Goal: Task Accomplishment & Management: Manage account settings

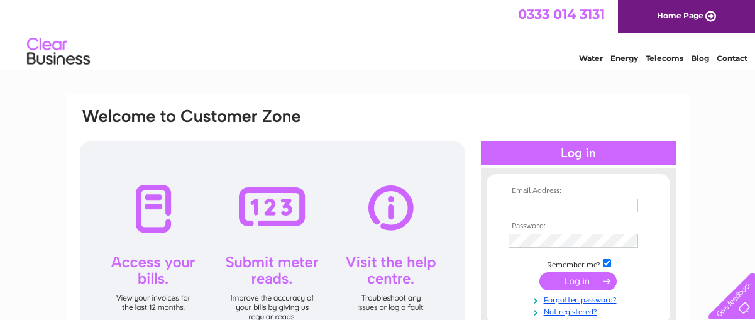
type input "[EMAIL_ADDRESS][DOMAIN_NAME]"
click at [579, 283] on input "submit" at bounding box center [577, 281] width 77 height 18
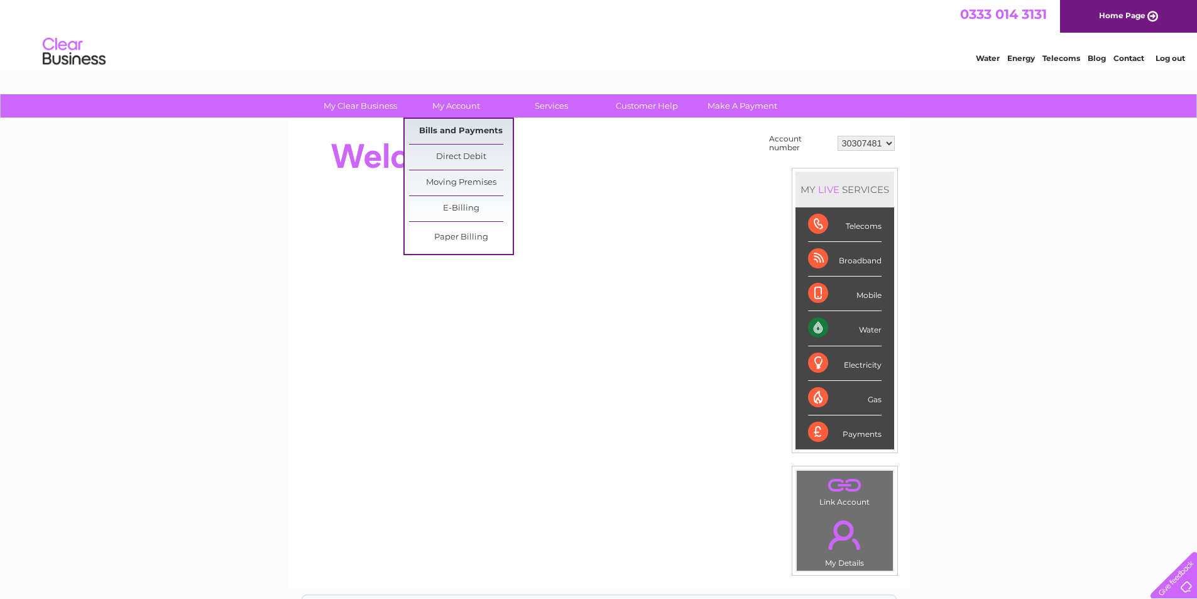
click at [453, 128] on link "Bills and Payments" at bounding box center [461, 131] width 104 height 25
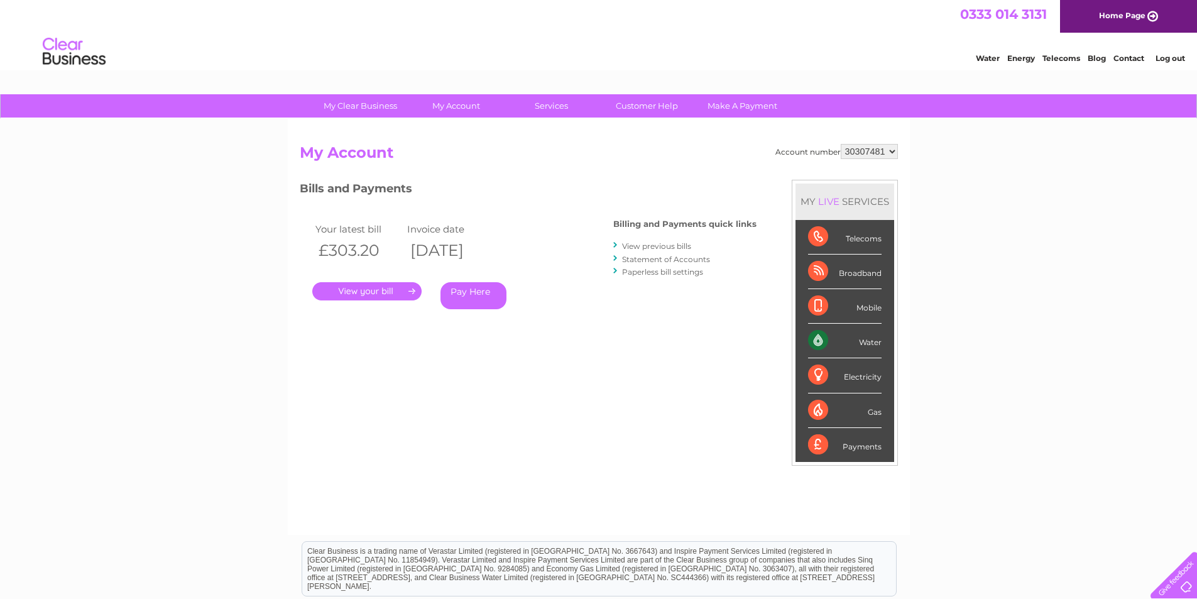
click at [386, 298] on link "." at bounding box center [366, 291] width 109 height 18
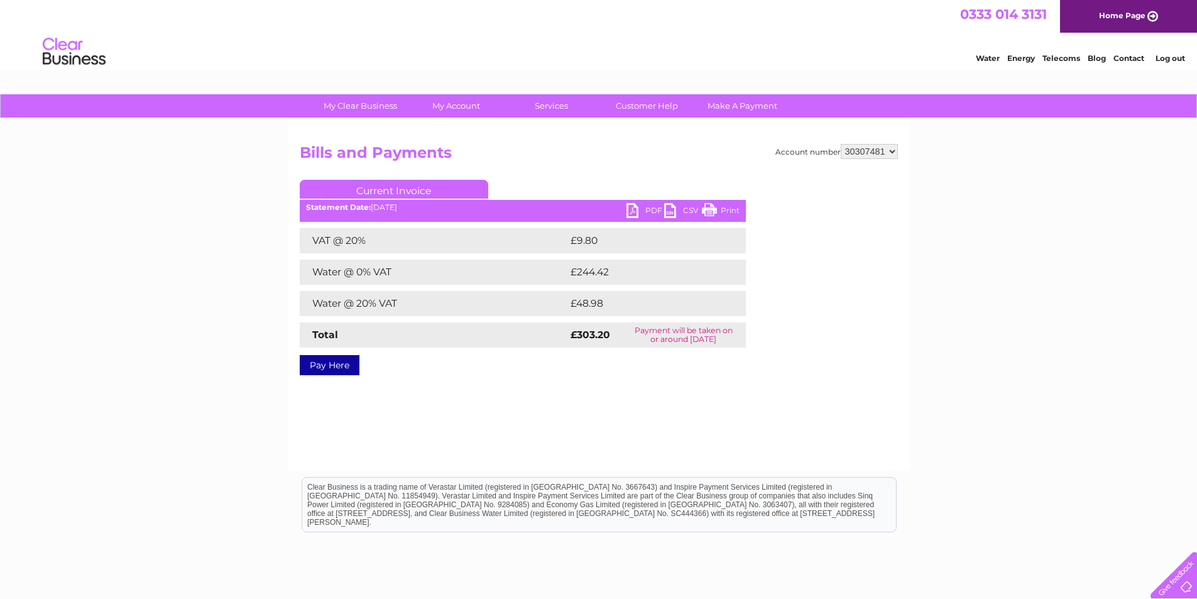
click at [640, 209] on link "PDF" at bounding box center [646, 212] width 38 height 18
click at [214, 190] on div "My Clear Business Login Details My Details My Preferences Link Account My Accou…" at bounding box center [598, 390] width 1197 height 592
click at [72, 33] on img at bounding box center [74, 52] width 64 height 38
click at [71, 55] on img at bounding box center [74, 52] width 64 height 38
